Goal: Navigation & Orientation: Find specific page/section

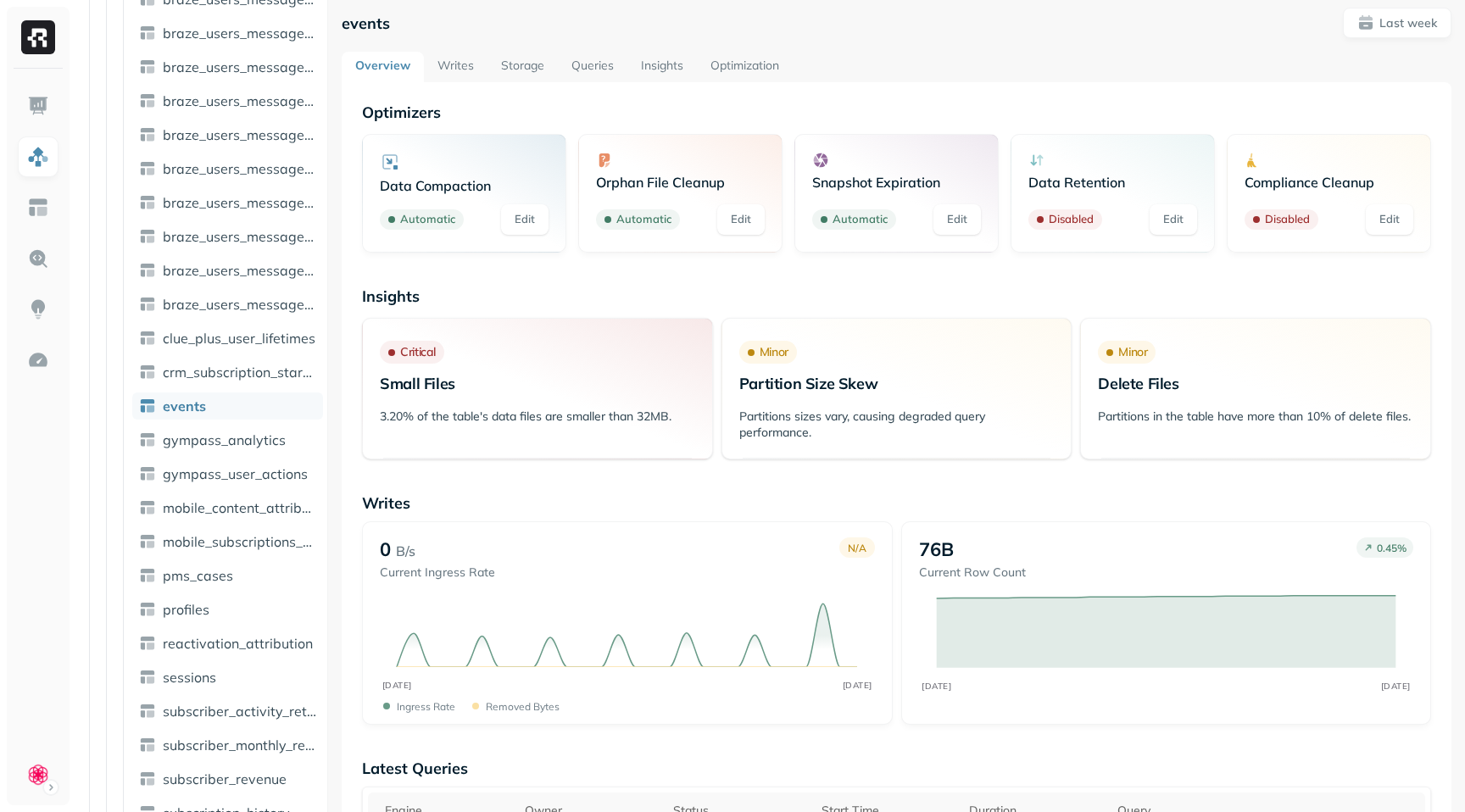
scroll to position [7, 0]
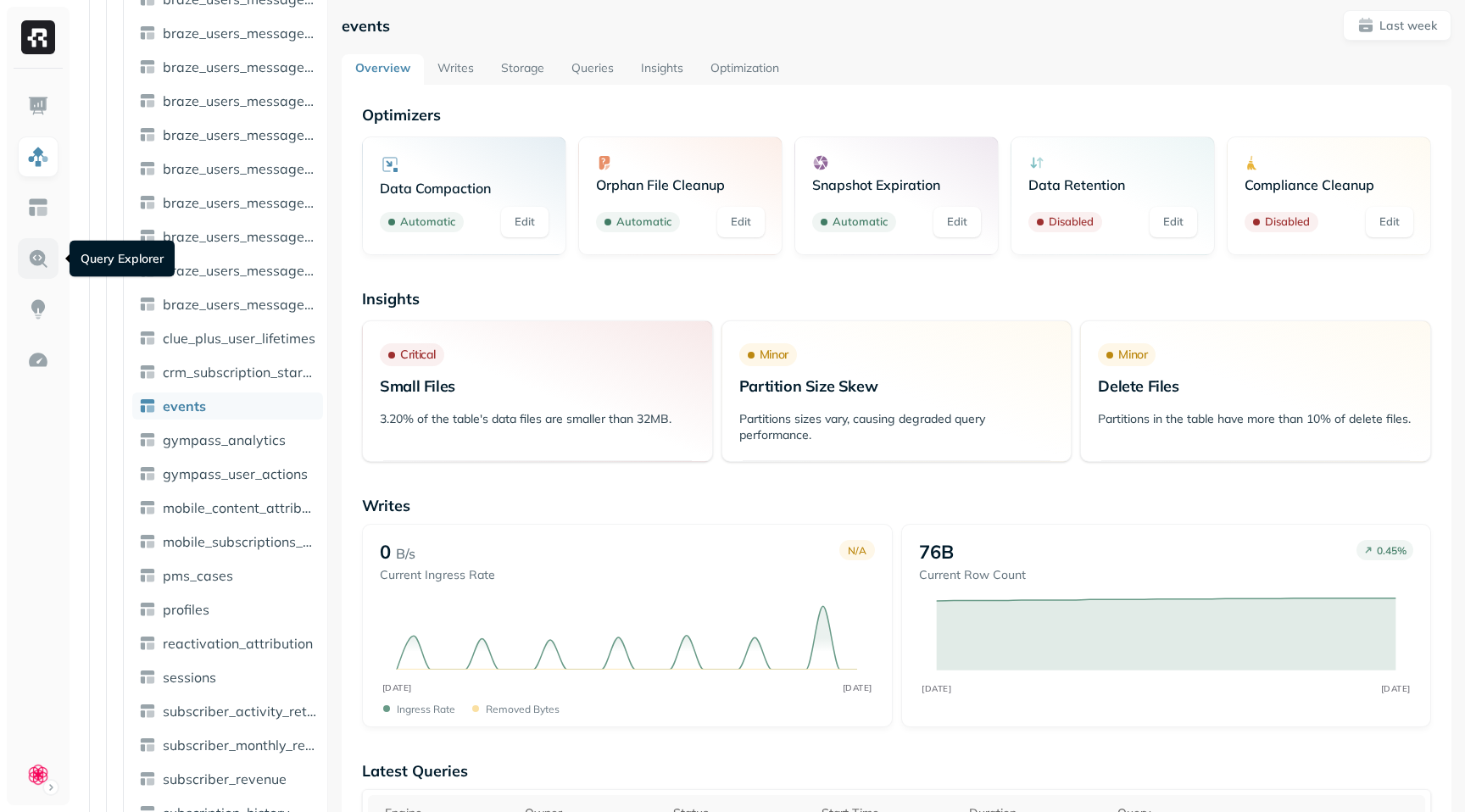
click at [36, 255] on img at bounding box center [38, 259] width 22 height 22
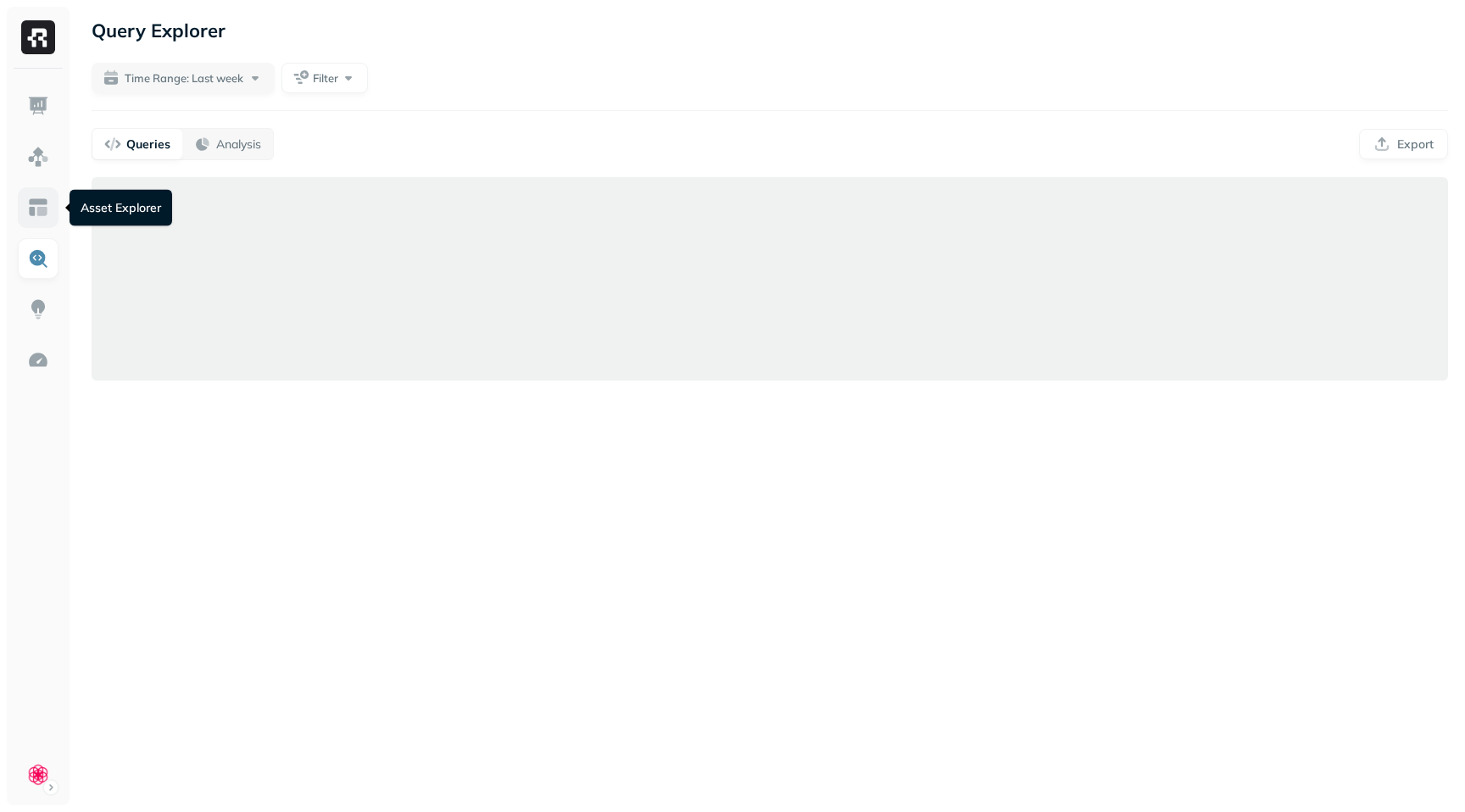
click at [37, 217] on img at bounding box center [38, 207] width 22 height 22
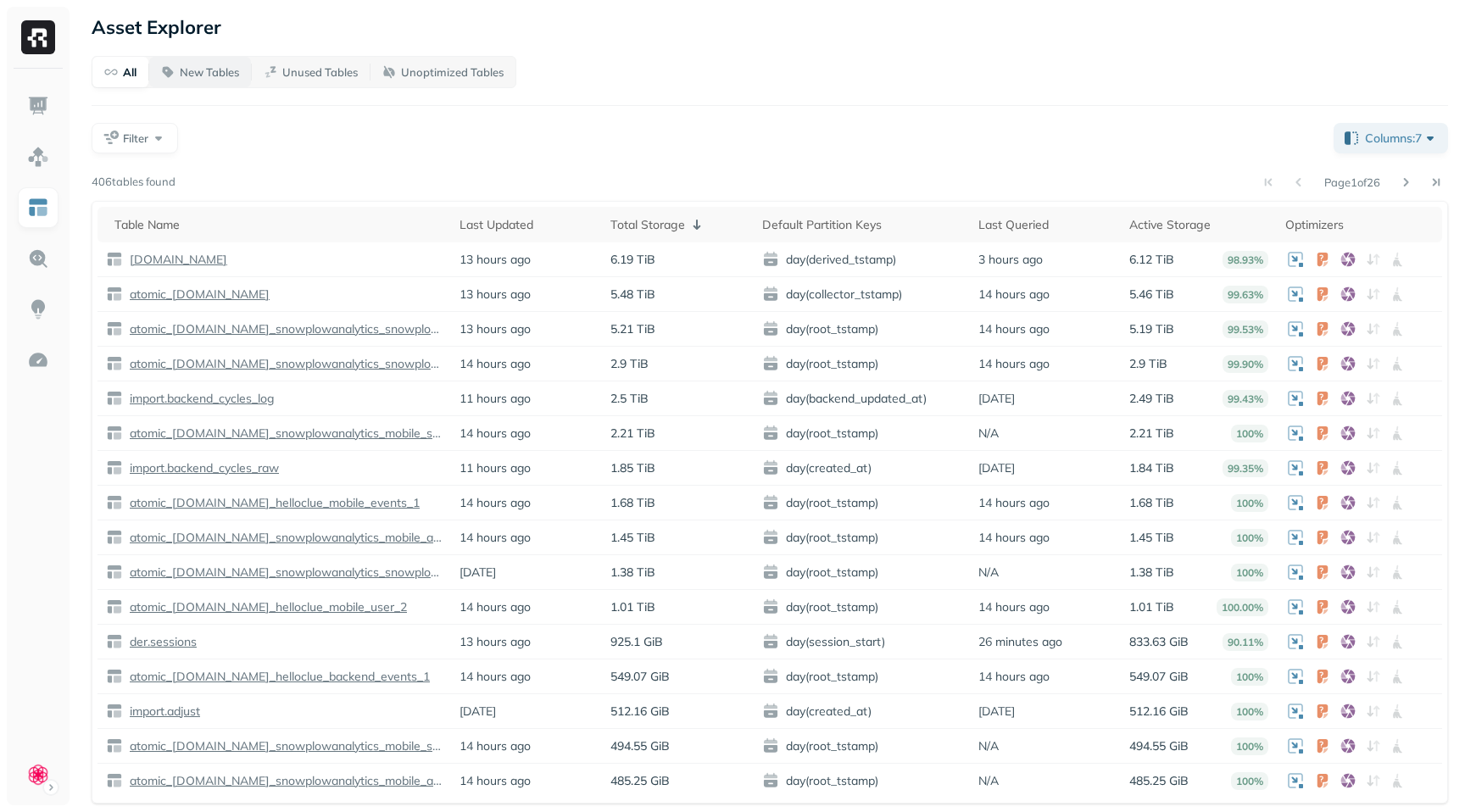
click at [215, 75] on p "New Tables" at bounding box center [209, 73] width 59 height 16
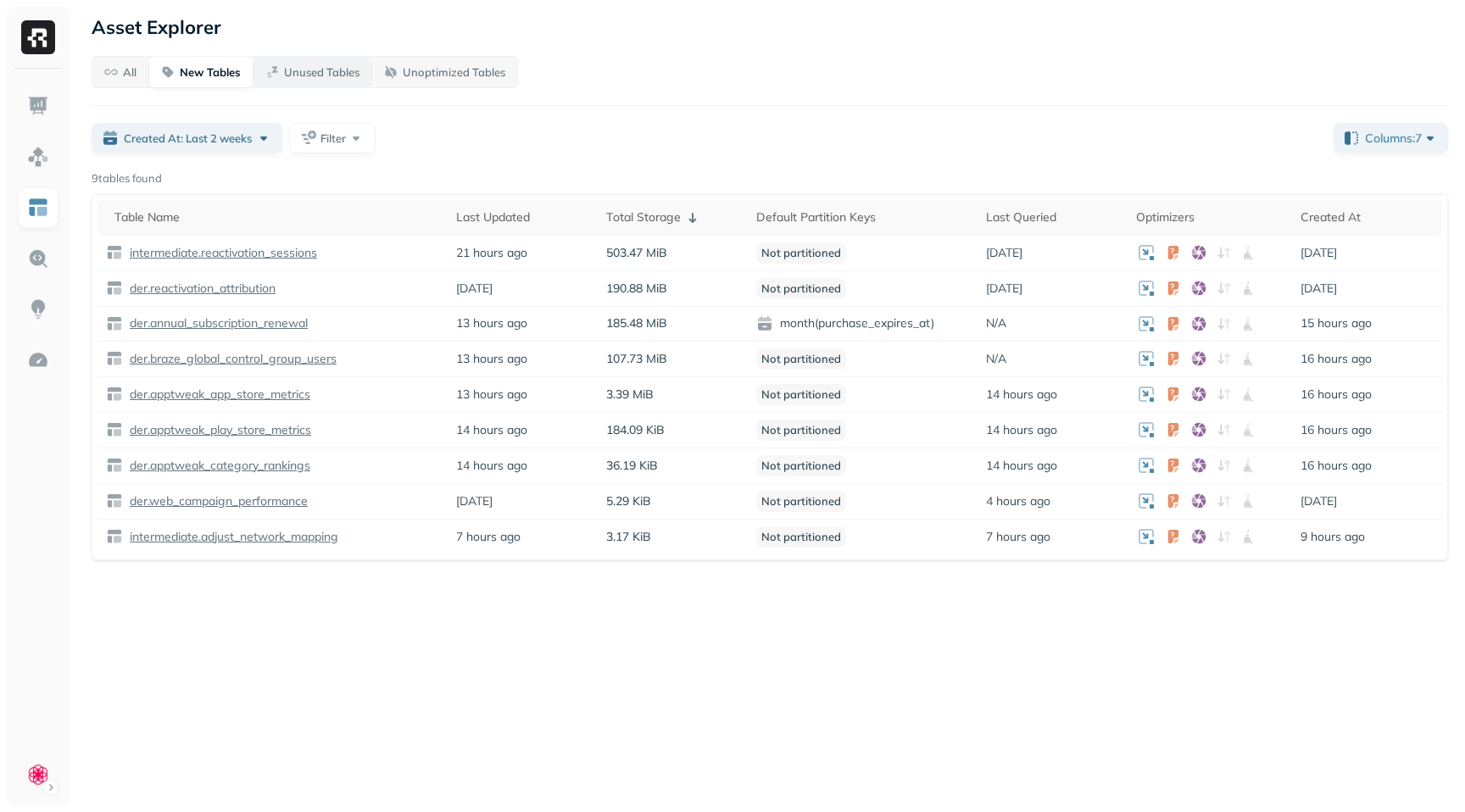
click at [323, 70] on p "Unused Tables" at bounding box center [322, 73] width 75 height 16
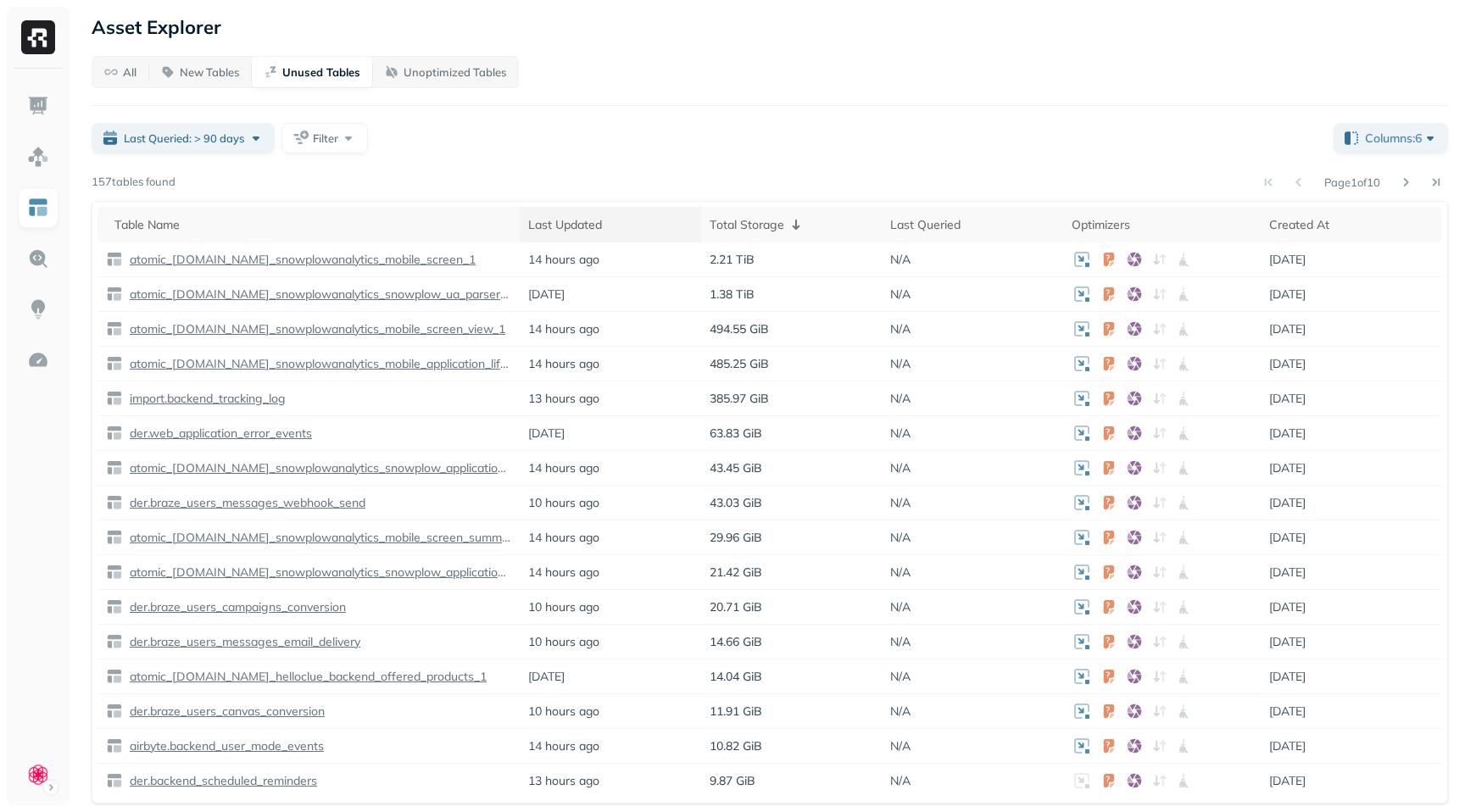
click at [587, 225] on div "Last Updated" at bounding box center [610, 225] width 164 height 16
click at [587, 225] on div "Last Updated ( 2 )" at bounding box center [610, 225] width 164 height 21
click at [587, 225] on div "Last Updated" at bounding box center [610, 225] width 164 height 16
click at [587, 225] on div "Last Updated ( 2 )" at bounding box center [610, 225] width 164 height 21
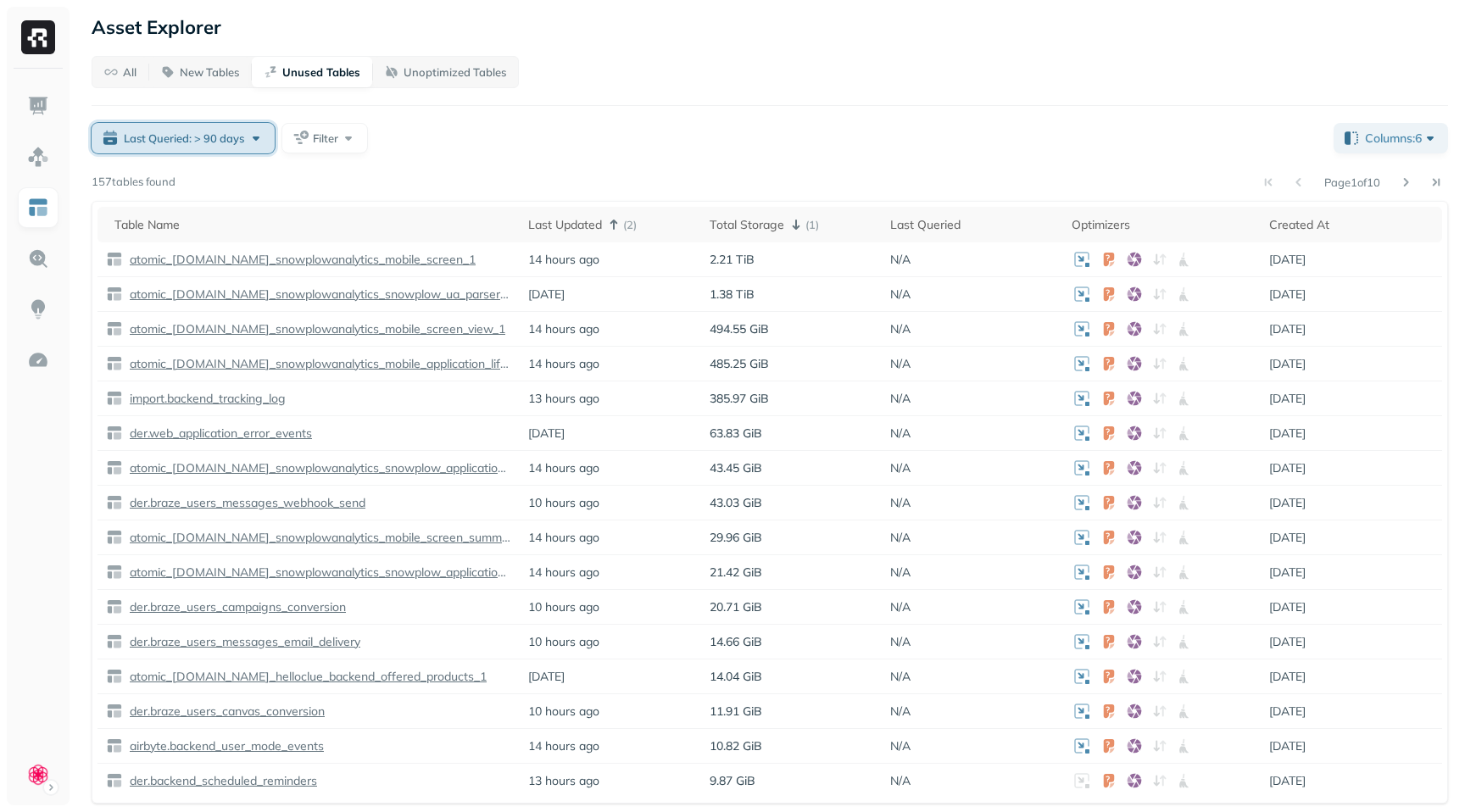
click at [199, 132] on span "Last Queried: > 90 days" at bounding box center [184, 138] width 120 height 16
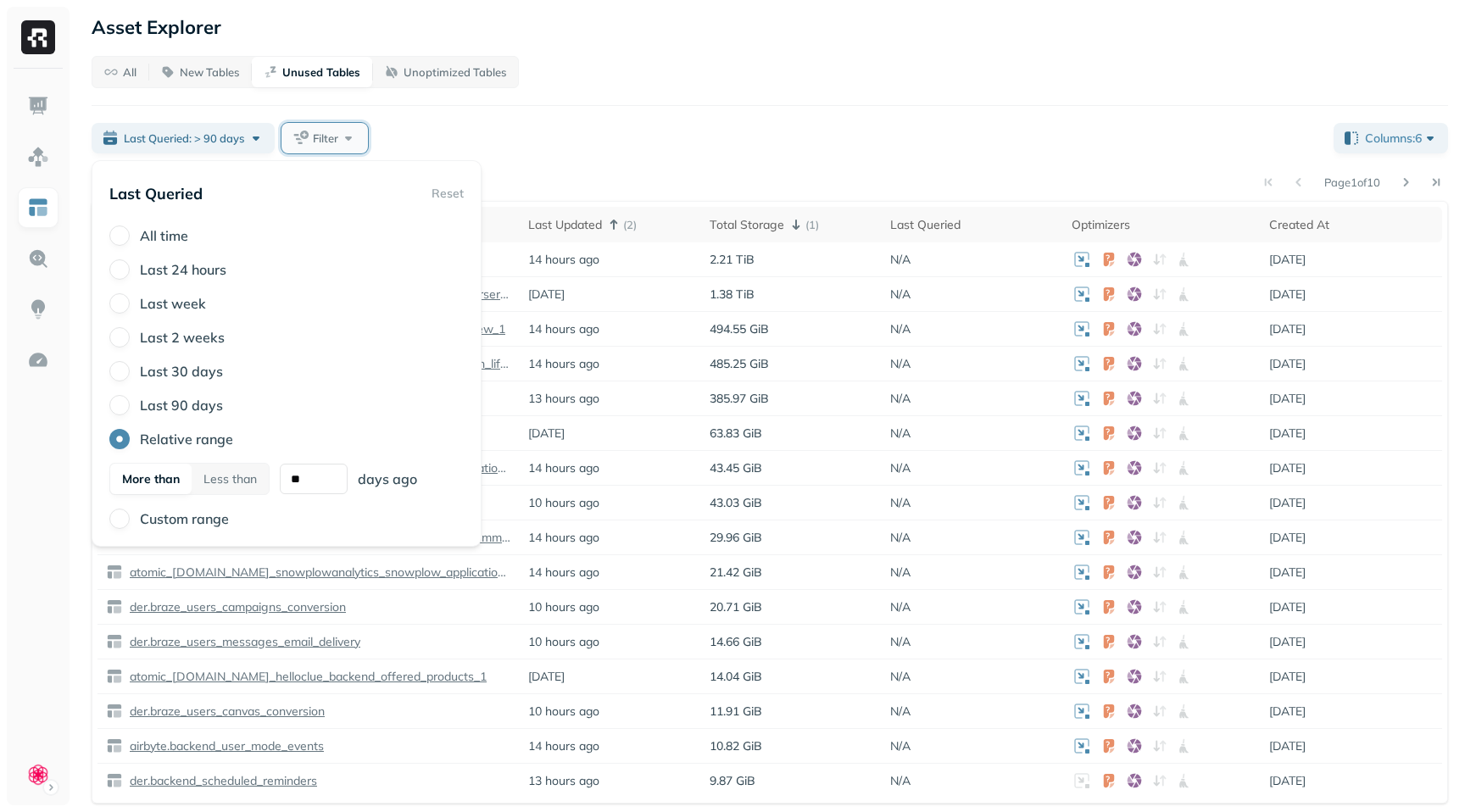
click at [310, 145] on button "Filter" at bounding box center [324, 138] width 86 height 31
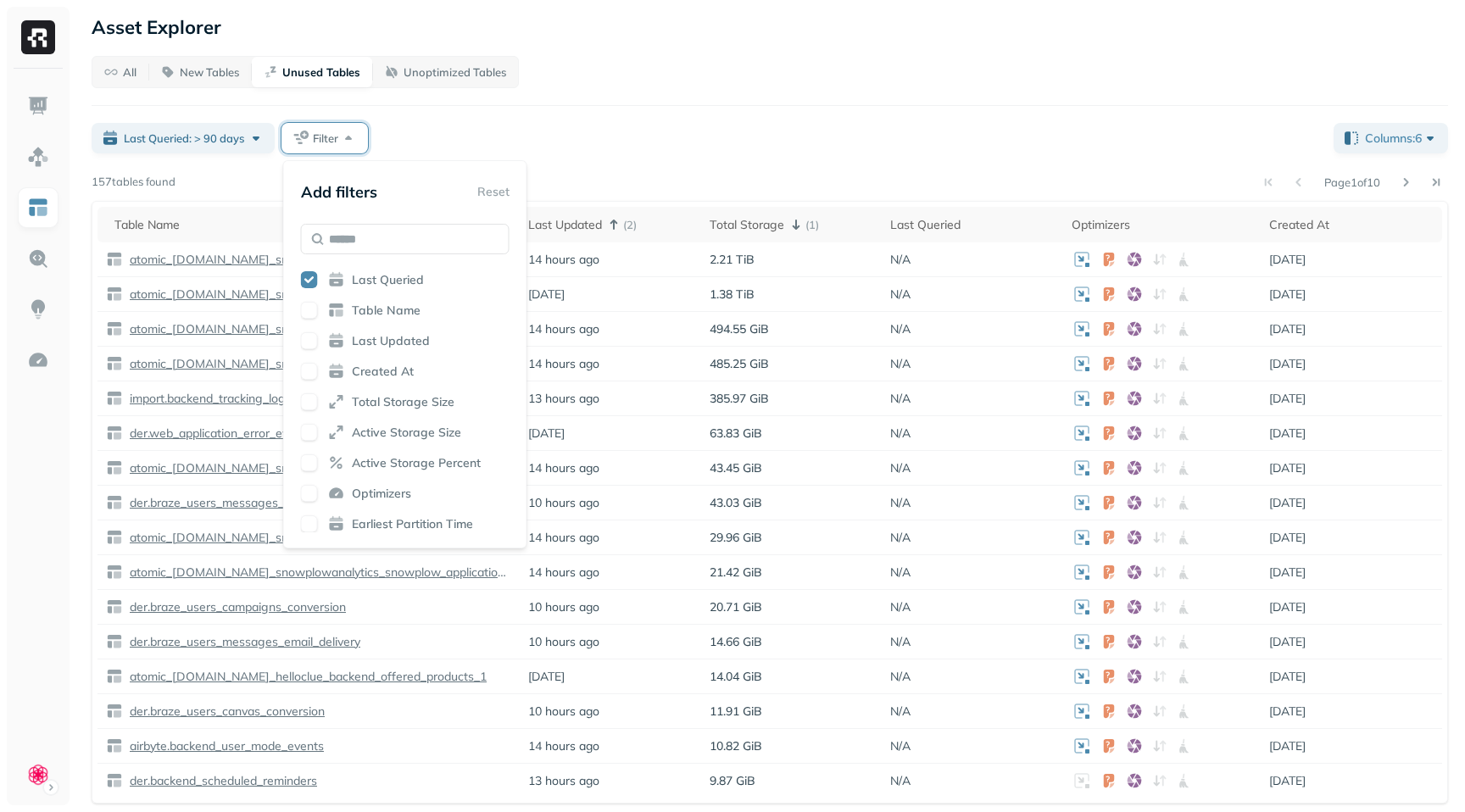
click at [310, 334] on button "button" at bounding box center [309, 340] width 17 height 17
click at [310, 279] on button "button" at bounding box center [309, 279] width 17 height 17
click at [599, 174] on div "Page 1 of 10" at bounding box center [811, 182] width 1273 height 23
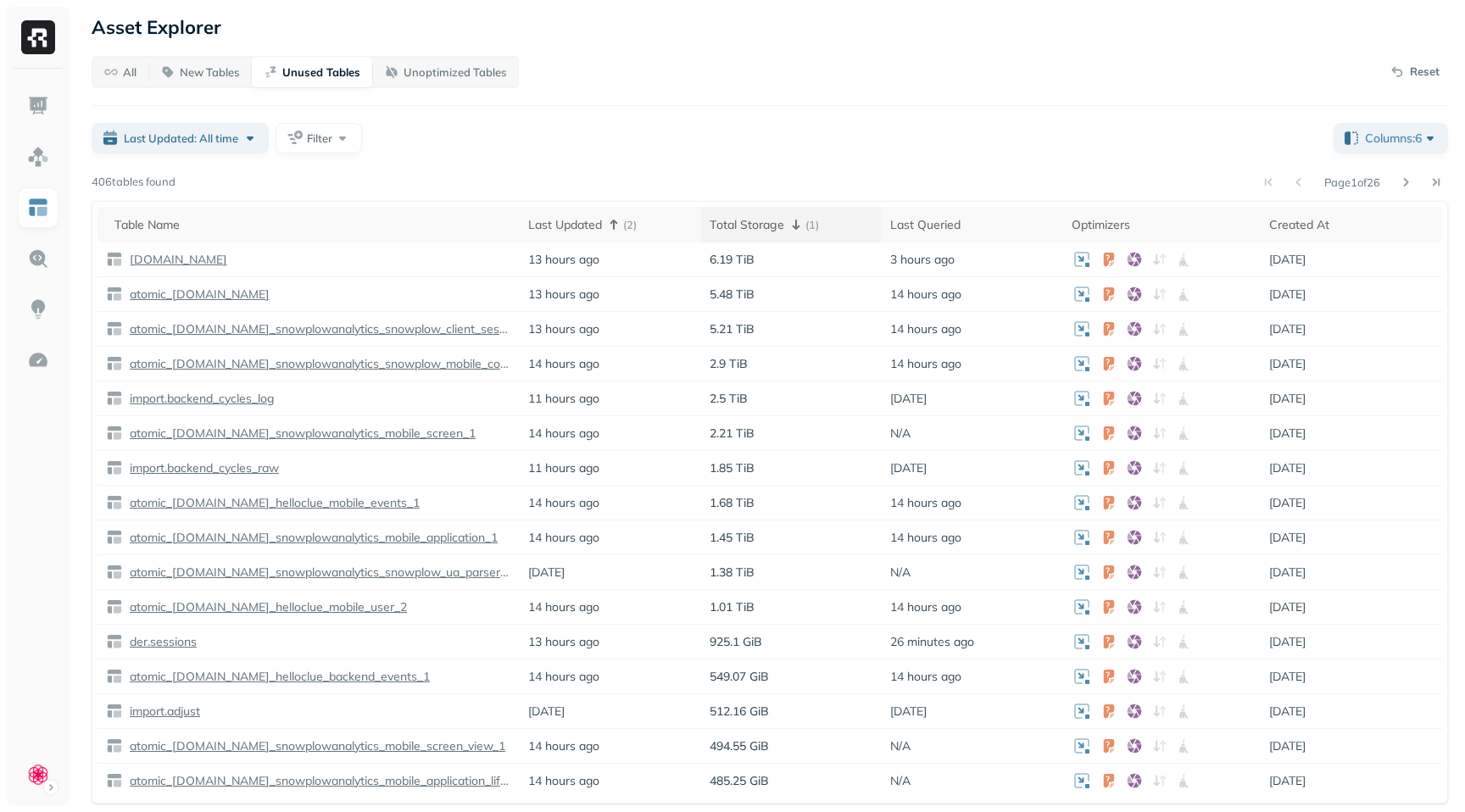
click at [794, 223] on icon at bounding box center [796, 225] width 21 height 21
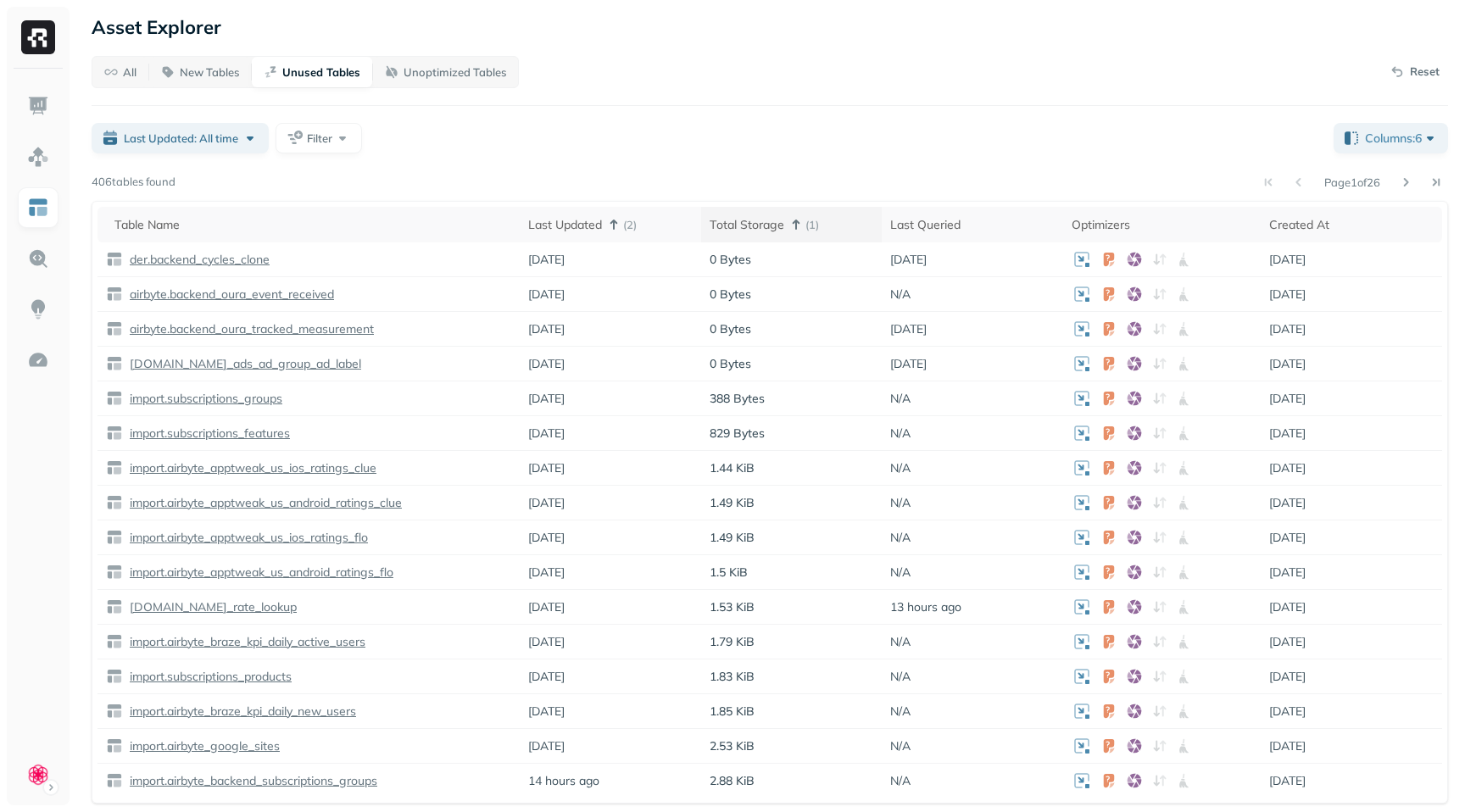
click at [794, 223] on icon at bounding box center [796, 225] width 21 height 21
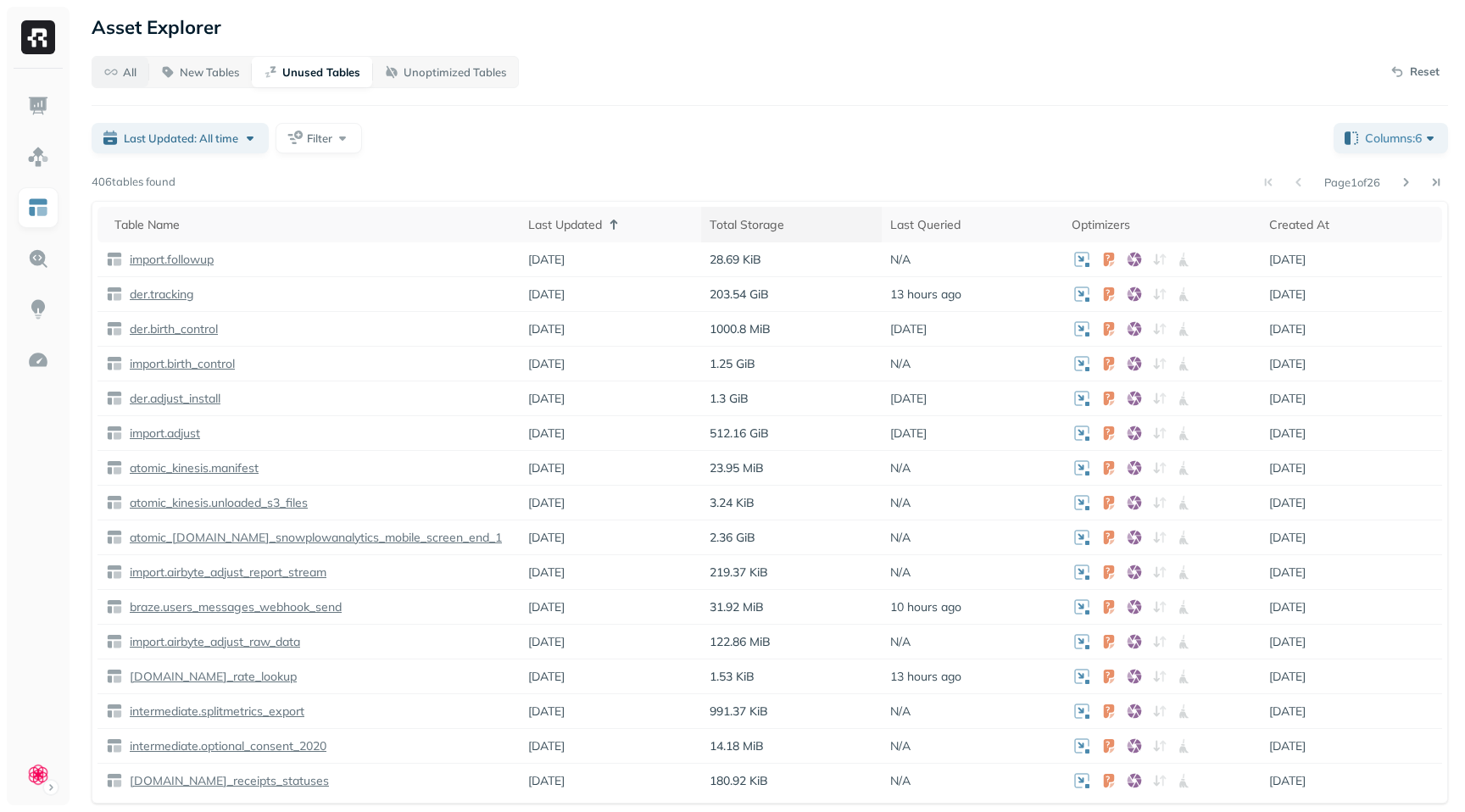
click at [107, 73] on span "All" at bounding box center [120, 73] width 32 height 16
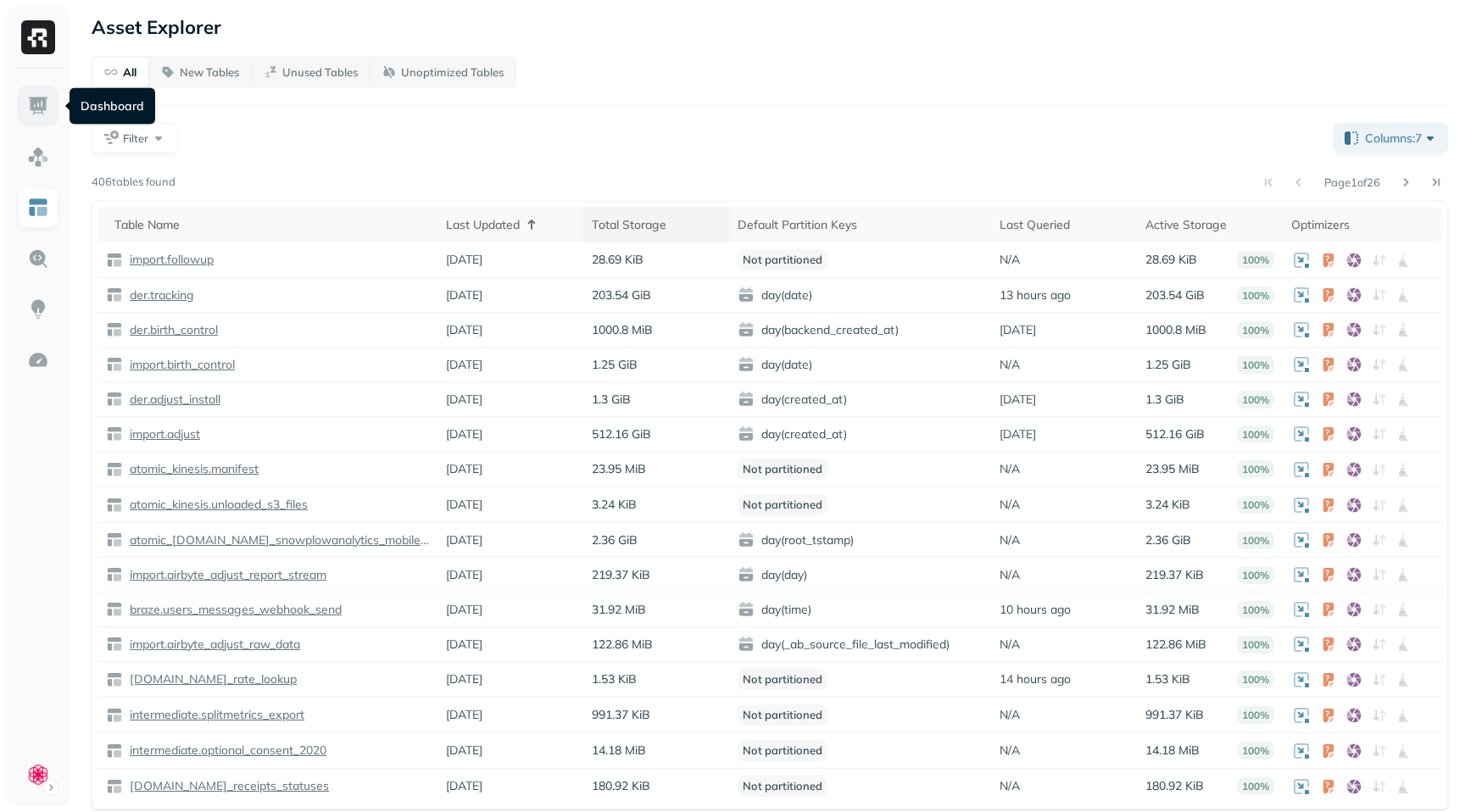
click at [48, 102] on img at bounding box center [38, 106] width 22 height 22
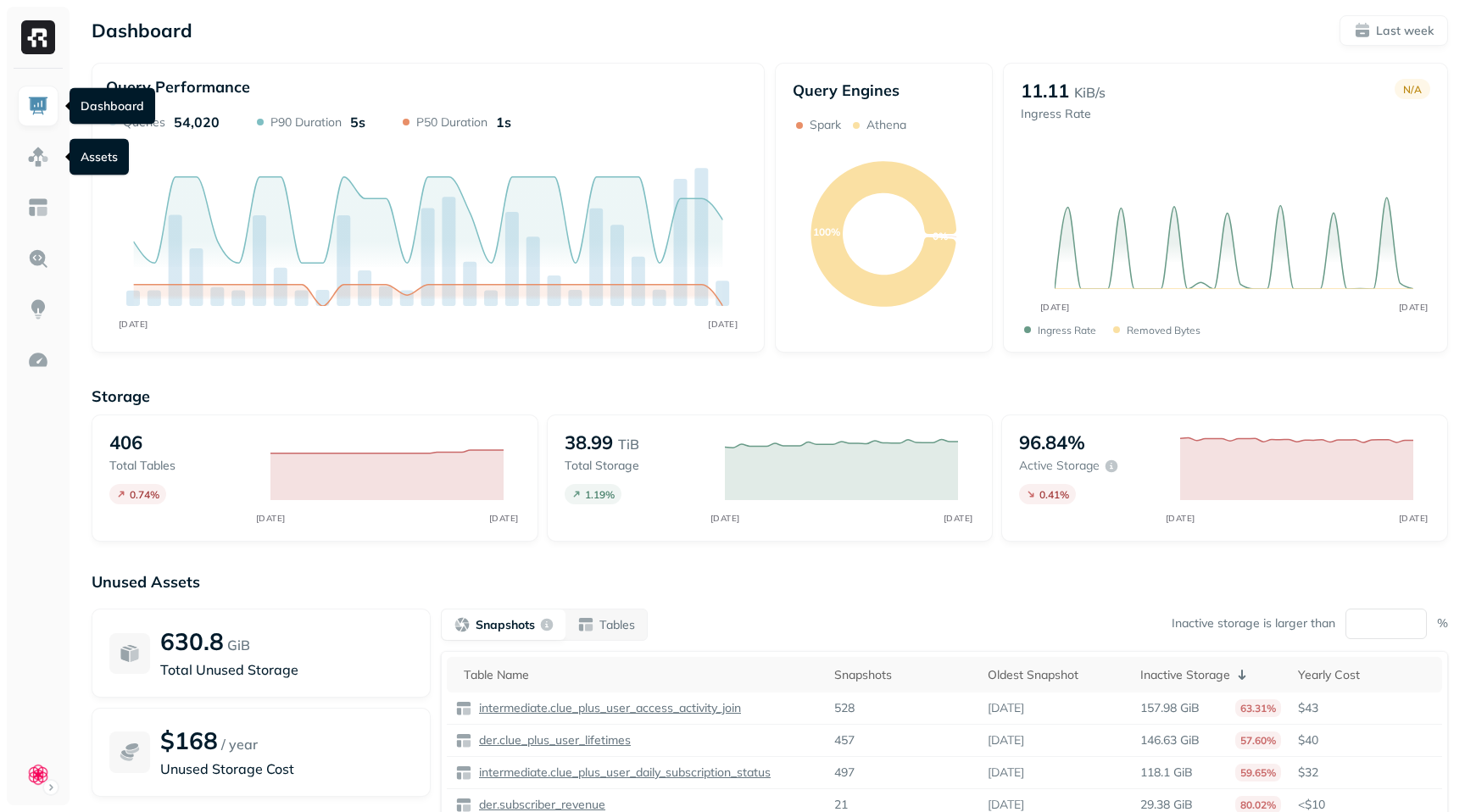
click at [34, 101] on img at bounding box center [38, 106] width 22 height 22
click at [38, 205] on img at bounding box center [38, 207] width 22 height 22
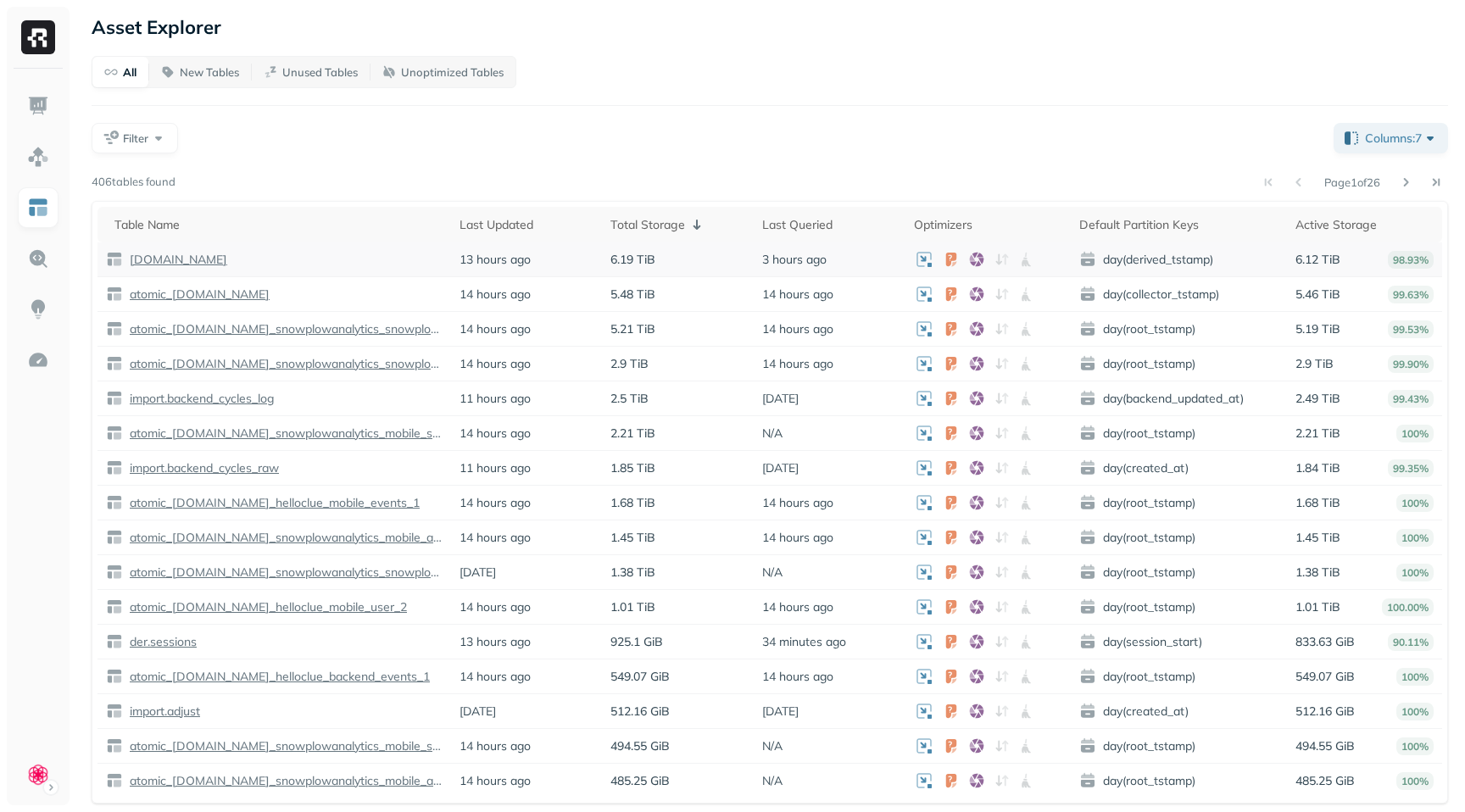
scroll to position [7, 0]
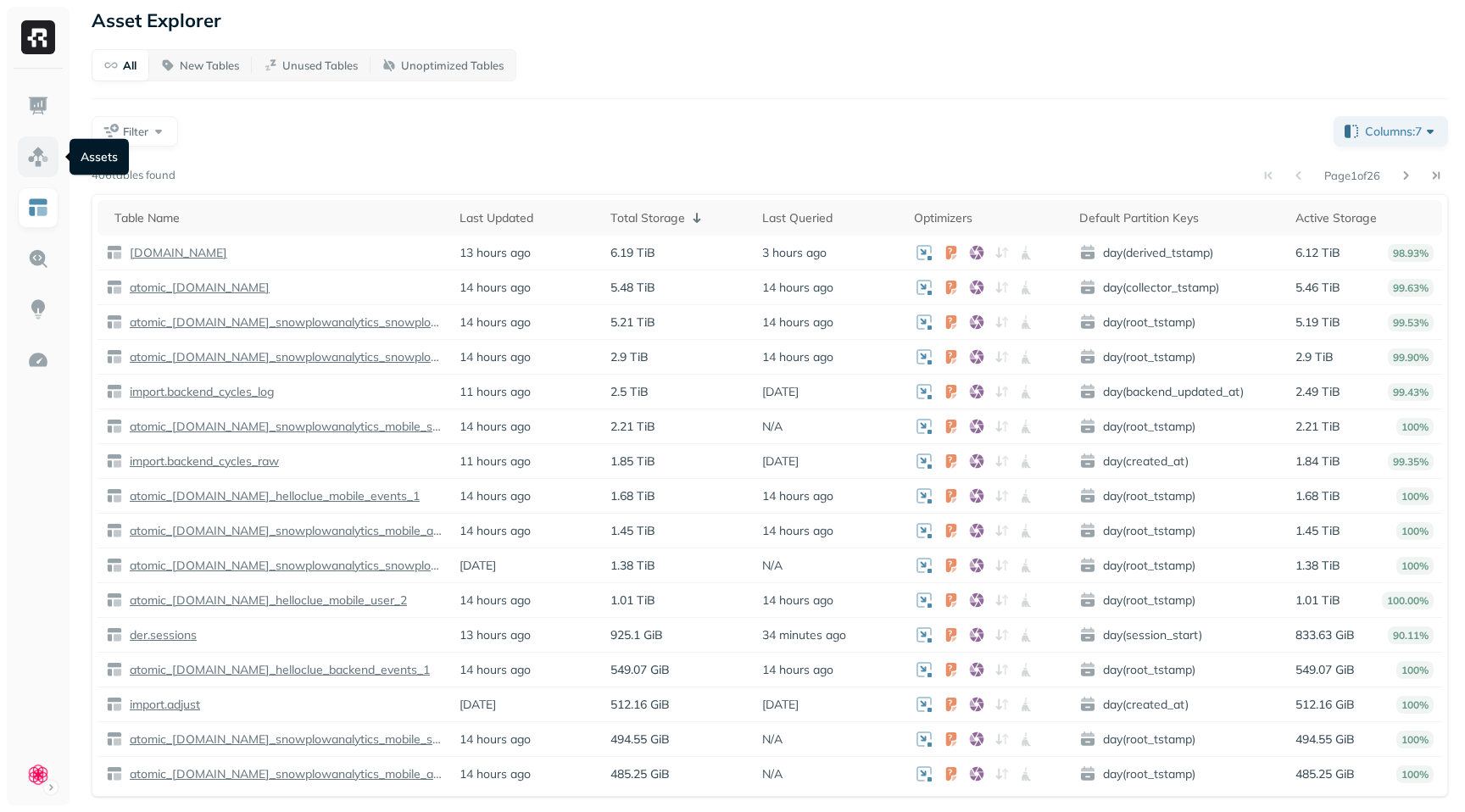
click at [37, 146] on img at bounding box center [38, 156] width 22 height 22
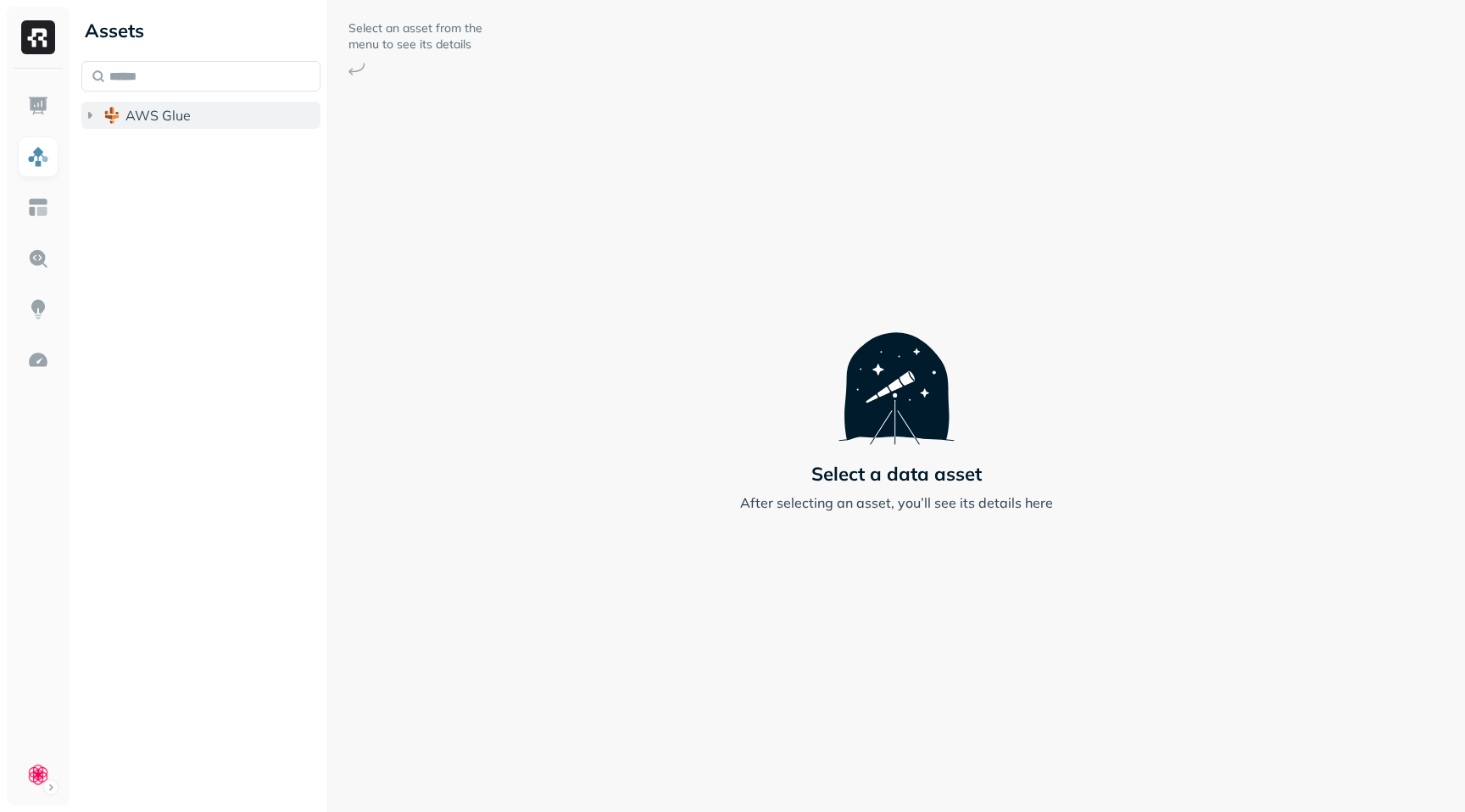
click at [84, 113] on icon "button" at bounding box center [90, 115] width 17 height 17
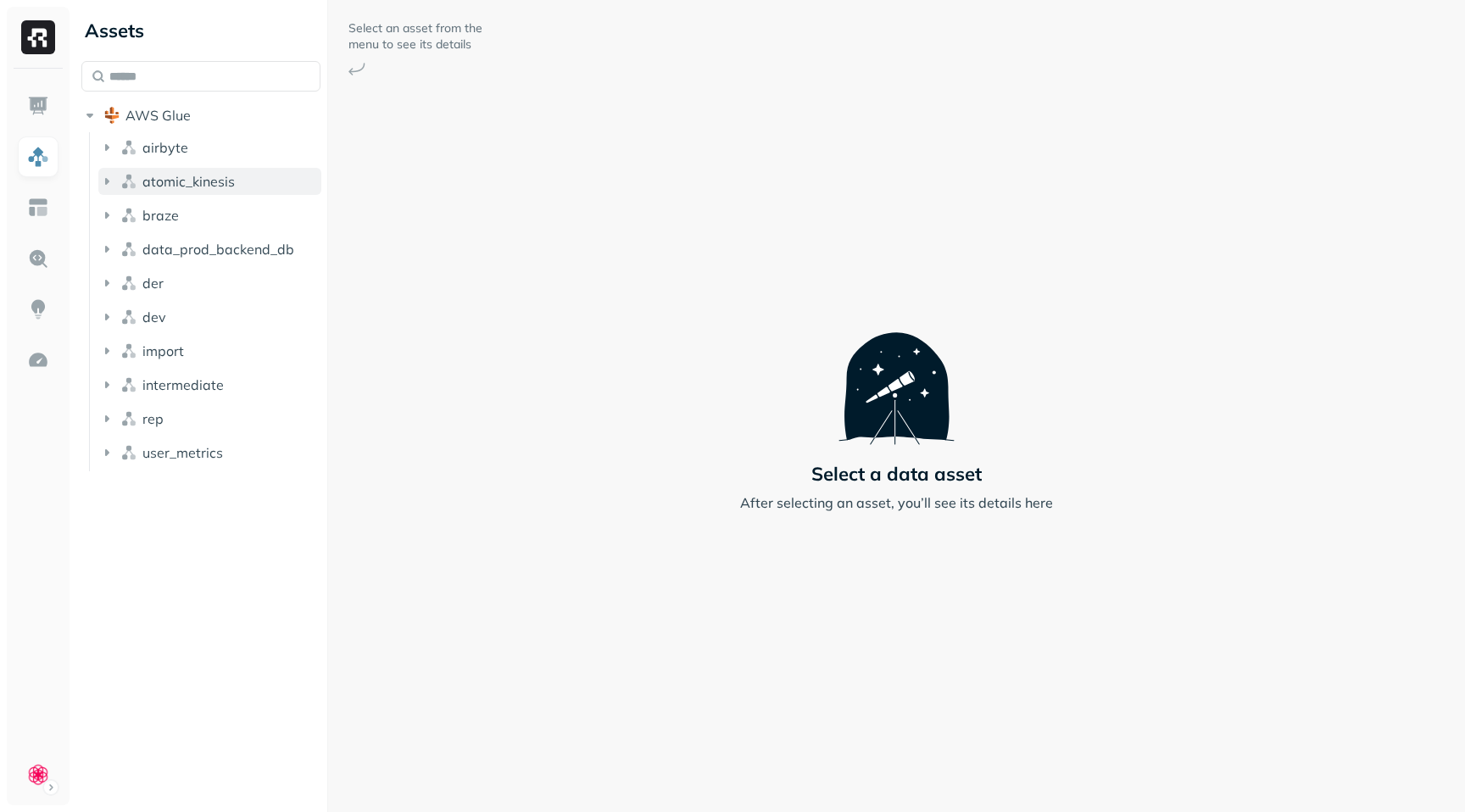
click at [105, 181] on icon "button" at bounding box center [107, 181] width 4 height 7
click at [106, 183] on icon "button" at bounding box center [106, 181] width 17 height 17
